Goal: Check status: Check status

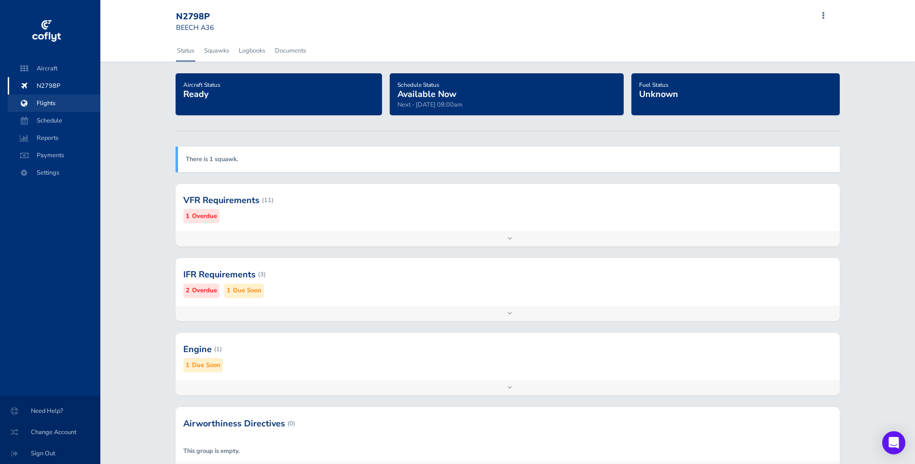
click at [56, 101] on span "Flights" at bounding box center [53, 103] width 73 height 17
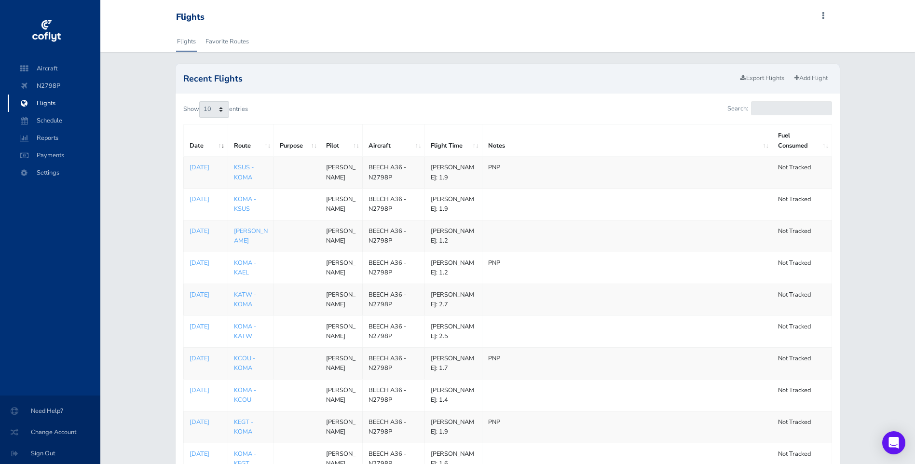
click at [328, 169] on td "[PERSON_NAME]" at bounding box center [341, 173] width 42 height 32
click at [244, 163] on link "KSUS - KOMA" at bounding box center [244, 172] width 20 height 18
